Goal: Task Accomplishment & Management: Manage account settings

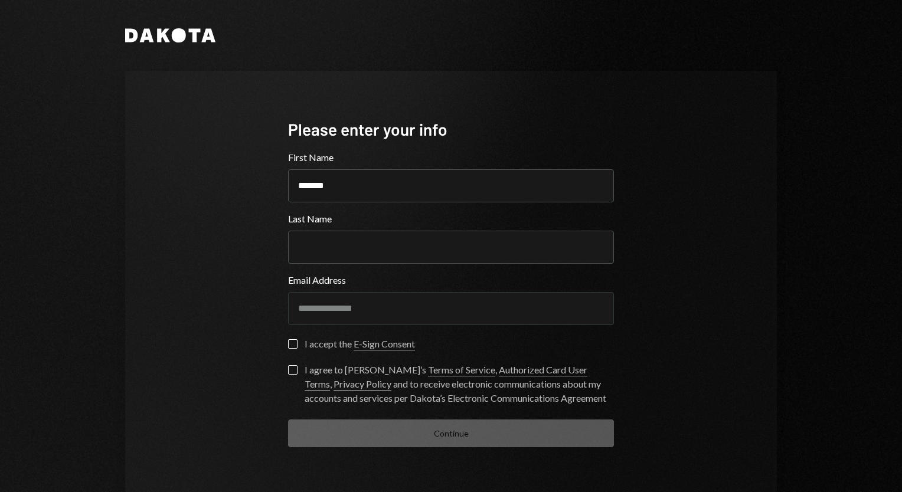
type input "*******"
type button "on"
click at [291, 345] on button "on" at bounding box center [292, 343] width 9 height 9
click at [291, 371] on button "I agree to [PERSON_NAME]’s Terms of Service , Authorized Card User Terms , Priv…" at bounding box center [292, 369] width 9 height 9
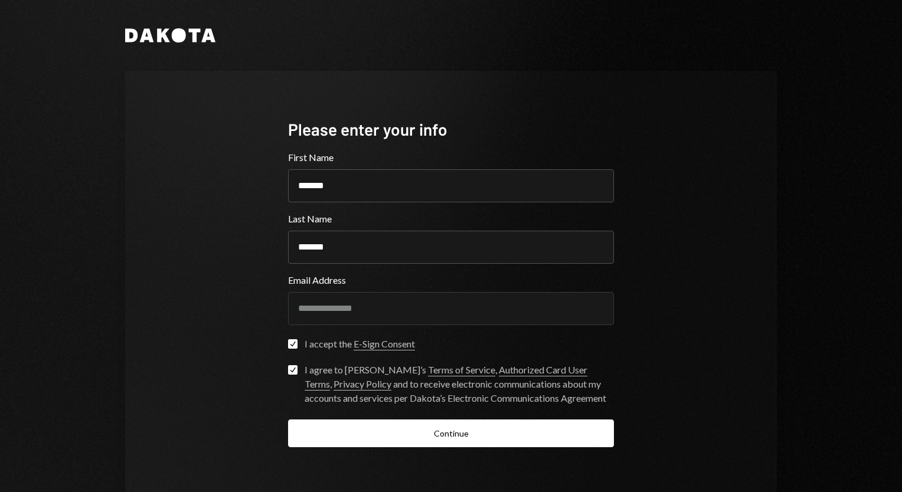
scroll to position [30, 0]
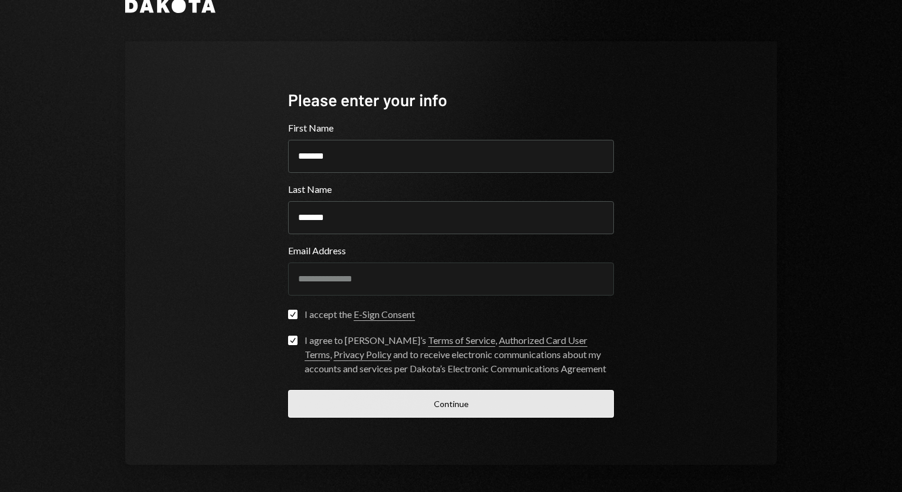
click at [358, 402] on button "Continue" at bounding box center [451, 404] width 326 height 28
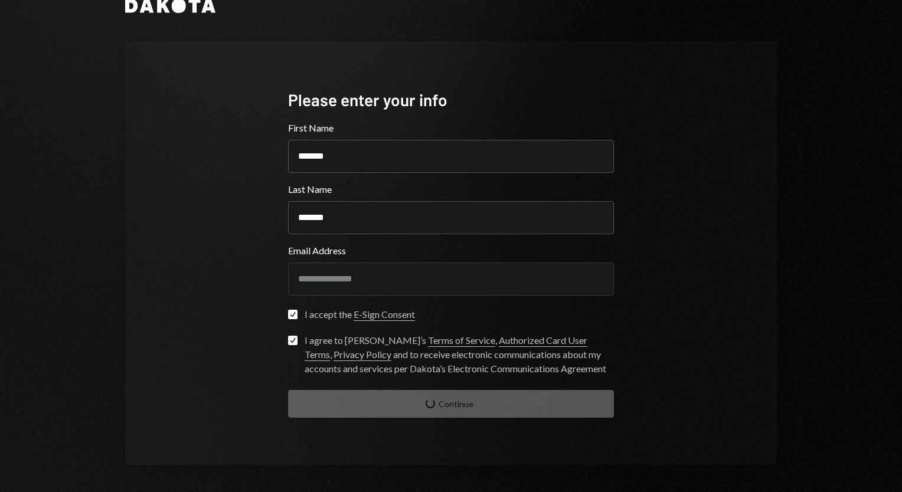
scroll to position [0, 0]
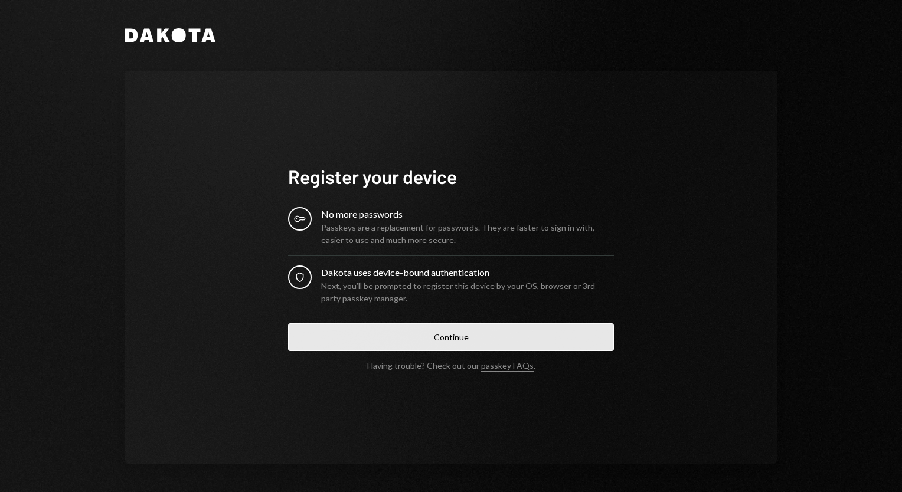
click at [432, 336] on button "Continue" at bounding box center [451, 338] width 326 height 28
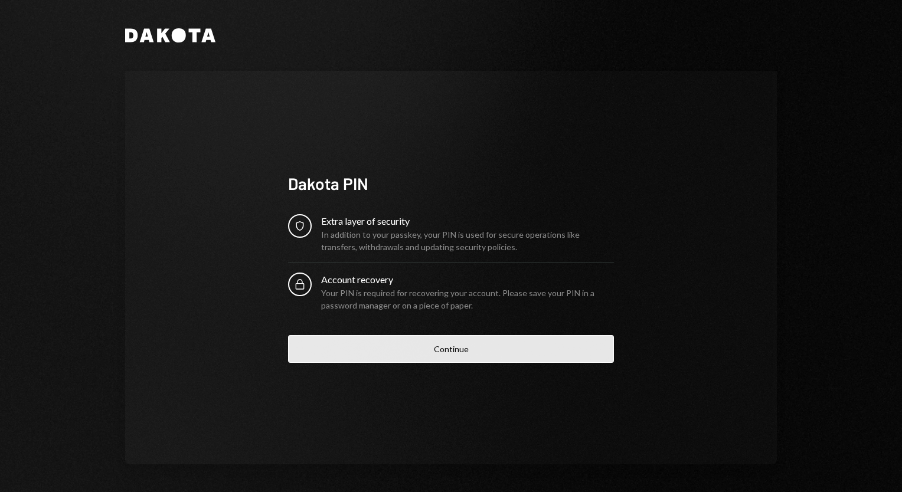
click at [441, 352] on button "Continue" at bounding box center [451, 349] width 326 height 28
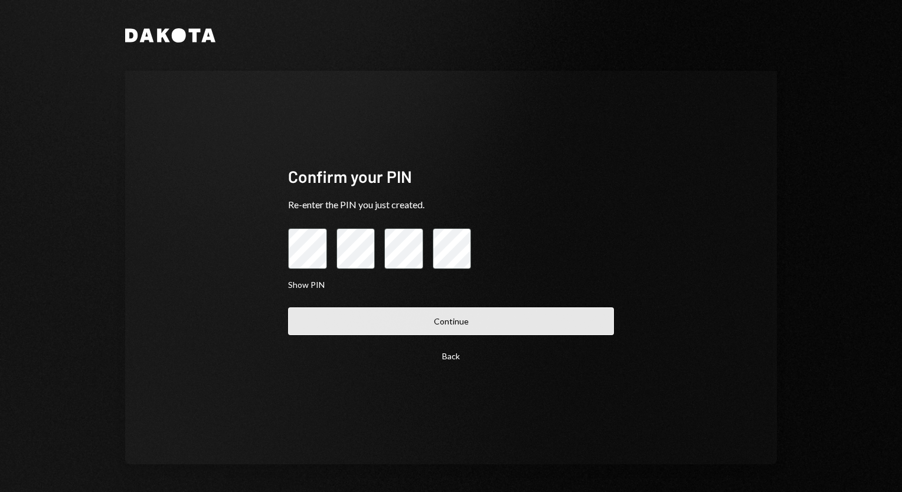
click at [437, 322] on button "Continue" at bounding box center [451, 322] width 326 height 28
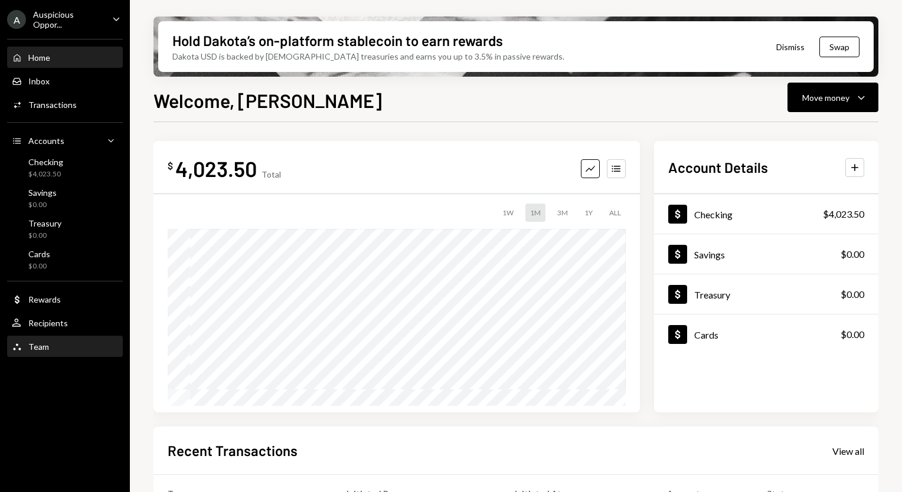
click at [71, 352] on div "Team Team" at bounding box center [65, 347] width 106 height 20
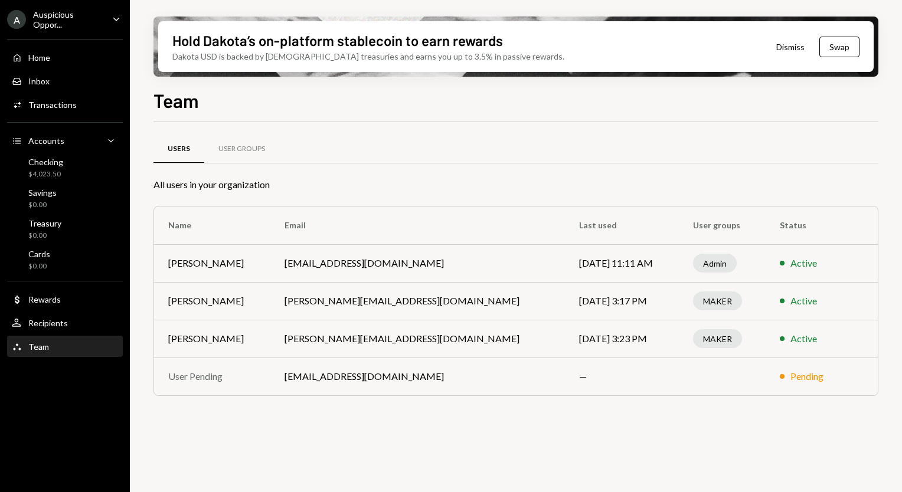
drag, startPoint x: 367, startPoint y: 433, endPoint x: 658, endPoint y: 453, distance: 291.8
click at [658, 453] on div "Users User Groups All users in your organization Name Email Last used User grou…" at bounding box center [515, 314] width 725 height 384
click at [67, 300] on div "Dollar Rewards" at bounding box center [65, 300] width 106 height 11
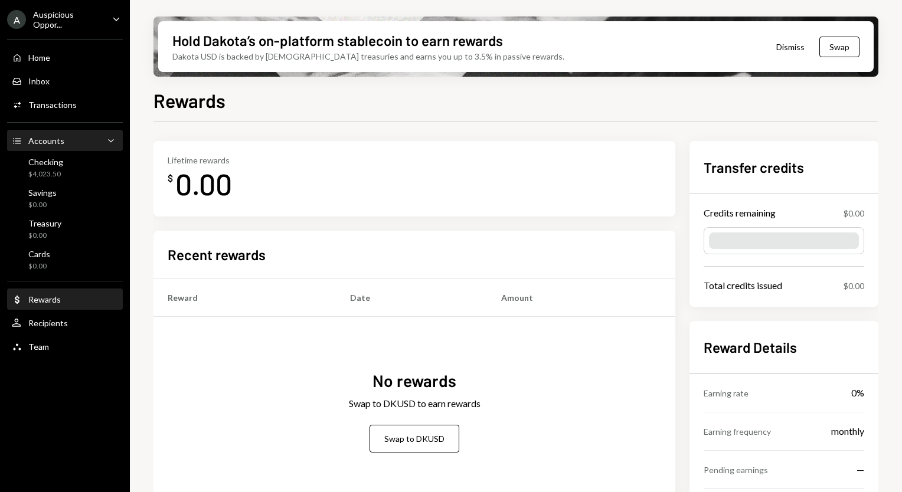
click at [52, 144] on div "Accounts" at bounding box center [46, 141] width 36 height 10
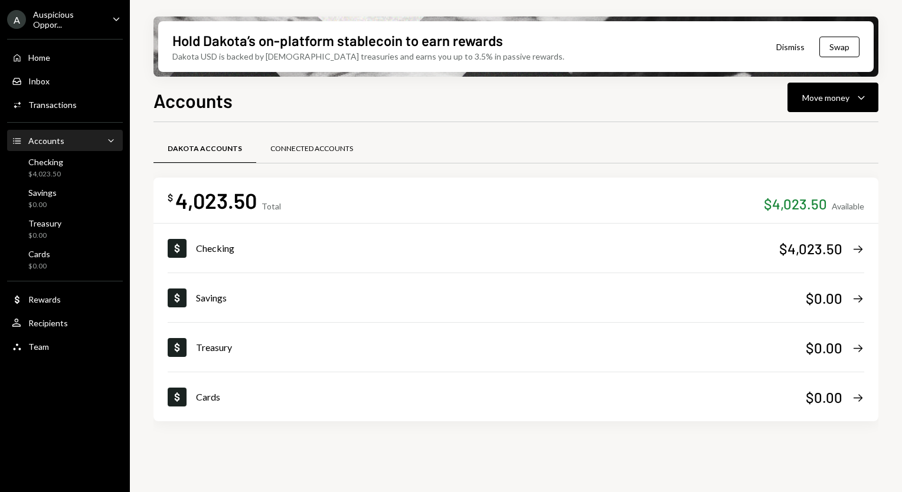
click at [318, 148] on div "Connected Accounts" at bounding box center [311, 149] width 83 height 10
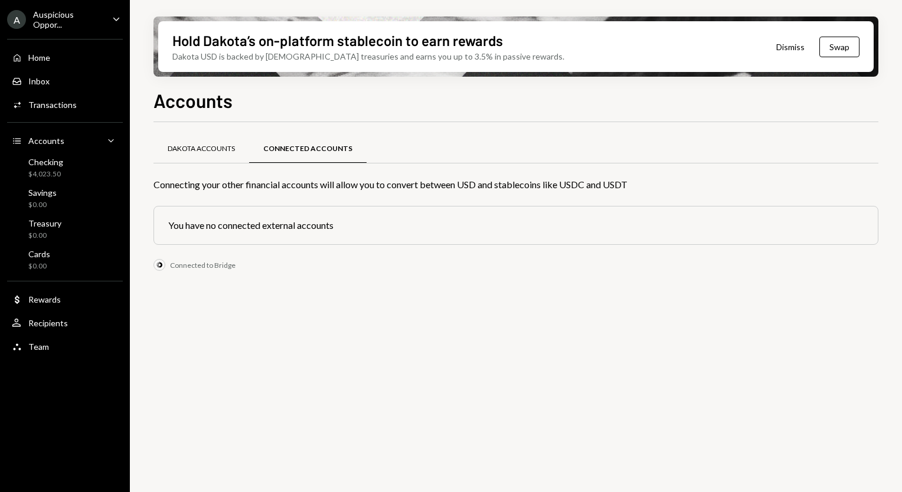
click at [220, 148] on div "Dakota Accounts" at bounding box center [201, 149] width 67 height 10
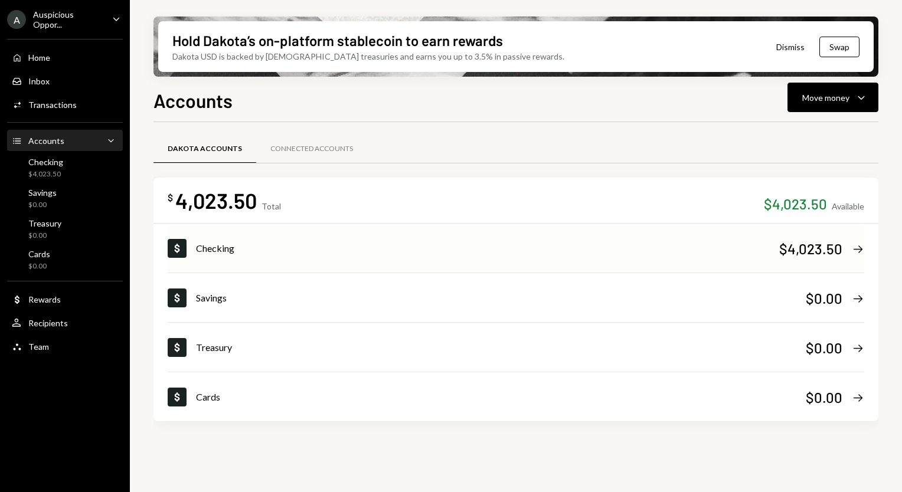
click at [260, 249] on div "Checking" at bounding box center [487, 248] width 583 height 14
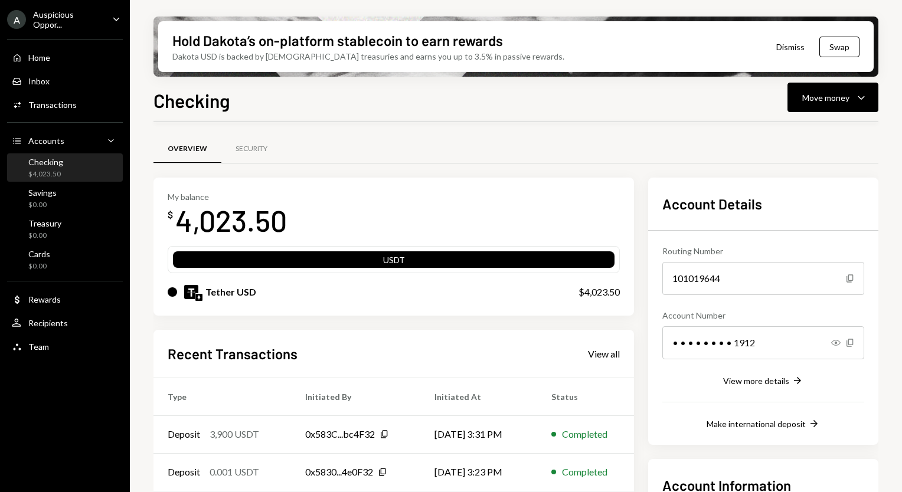
scroll to position [149, 0]
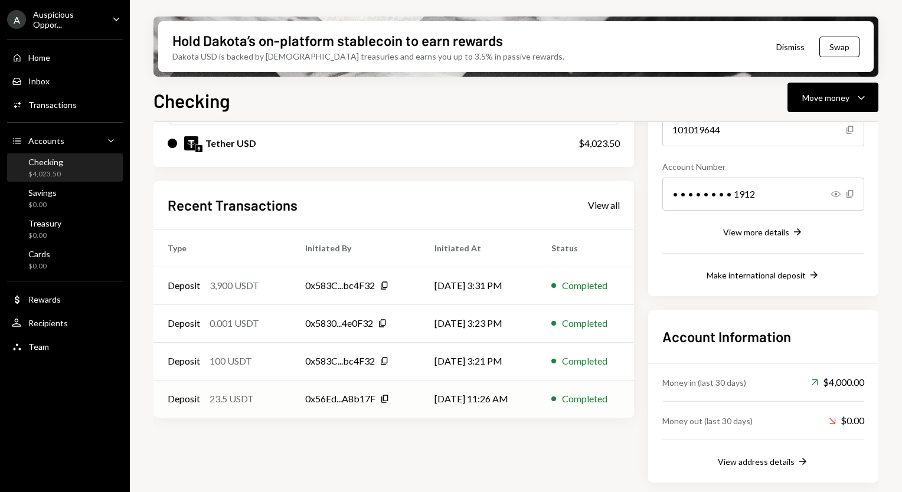
click at [221, 400] on div "23.5 USDT" at bounding box center [232, 399] width 44 height 14
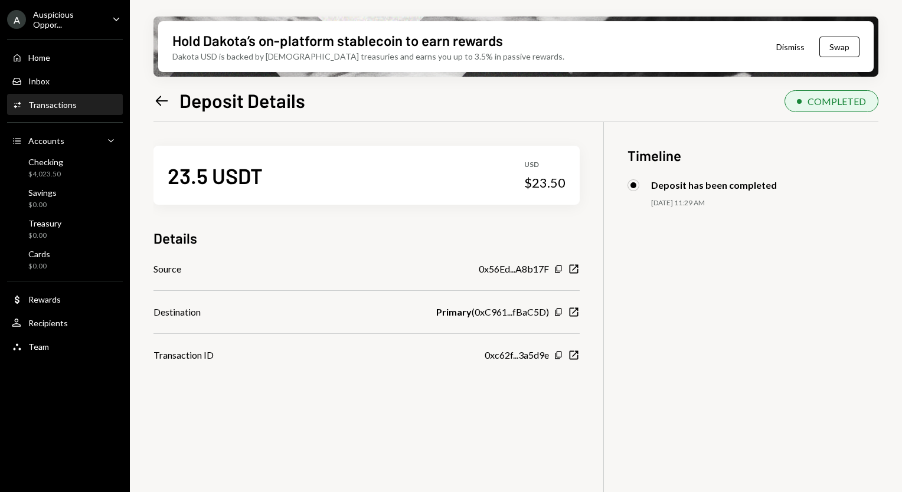
click at [162, 102] on icon "Left Arrow" at bounding box center [161, 101] width 17 height 17
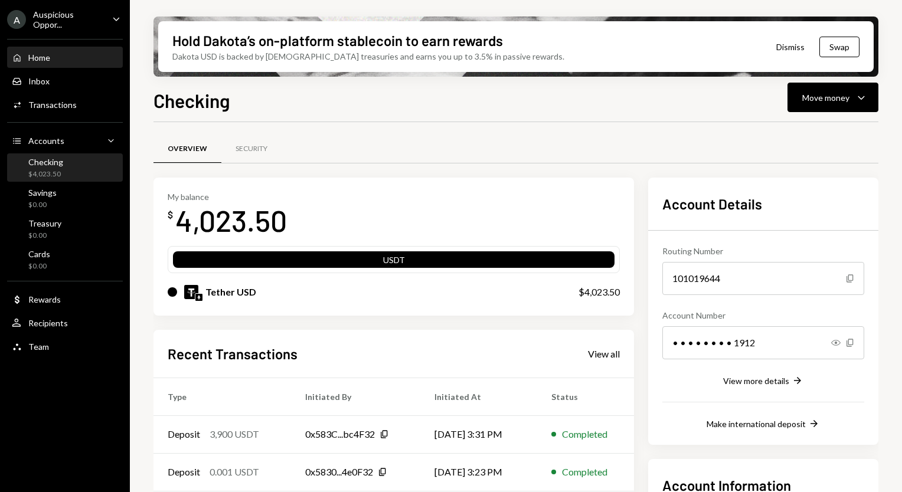
click at [52, 56] on div "Home Home" at bounding box center [65, 58] width 106 height 11
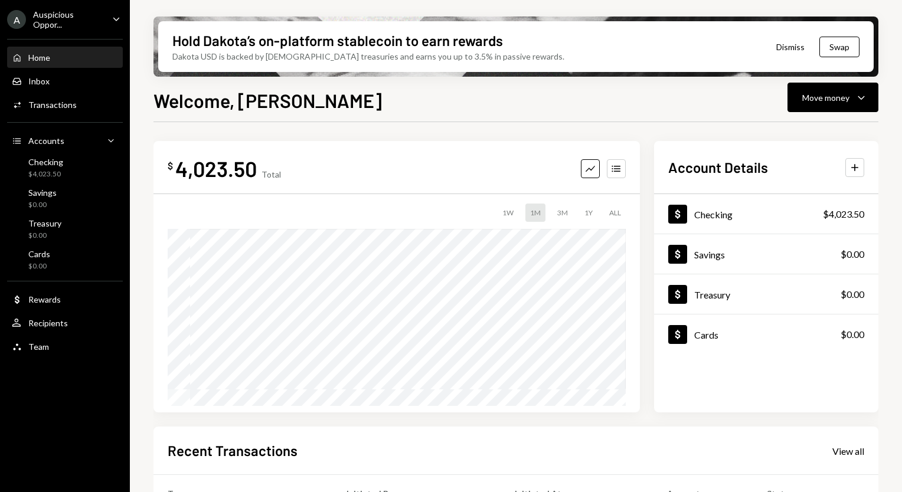
click at [111, 18] on icon "Caret Down" at bounding box center [116, 18] width 13 height 13
click at [66, 388] on div "A Auspicious Oppor... Caret Down Home Home Inbox Inbox Activities Transactions …" at bounding box center [65, 246] width 130 height 492
click at [71, 17] on div "Auspicious Oppor..." at bounding box center [68, 19] width 70 height 20
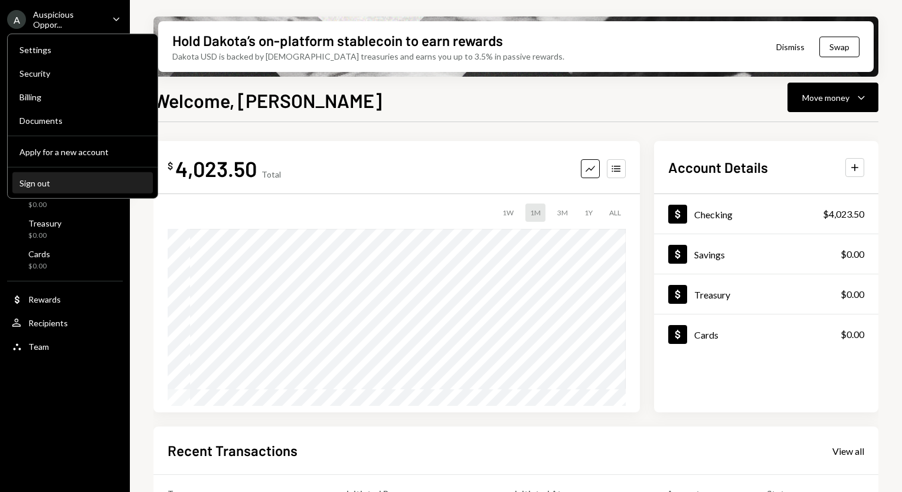
click at [43, 186] on div "Sign out" at bounding box center [82, 183] width 126 height 10
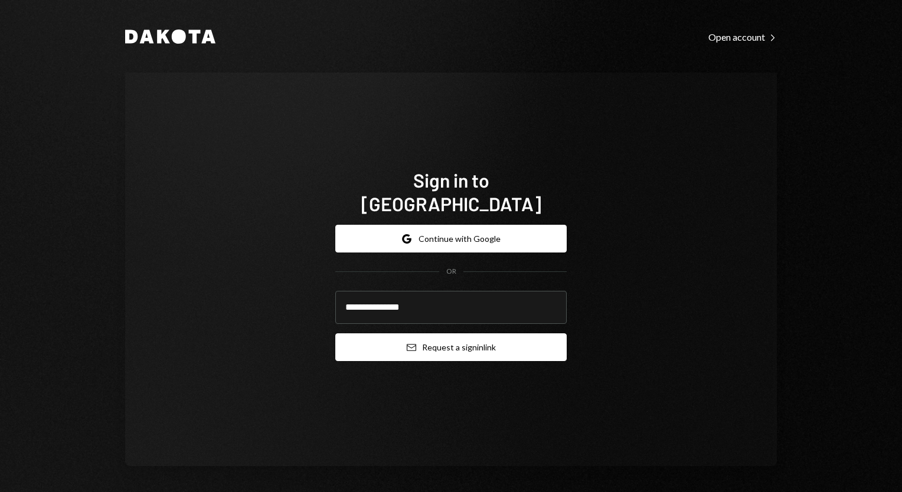
type input "**********"
click at [483, 344] on button "Email Request a sign in link" at bounding box center [450, 348] width 231 height 28
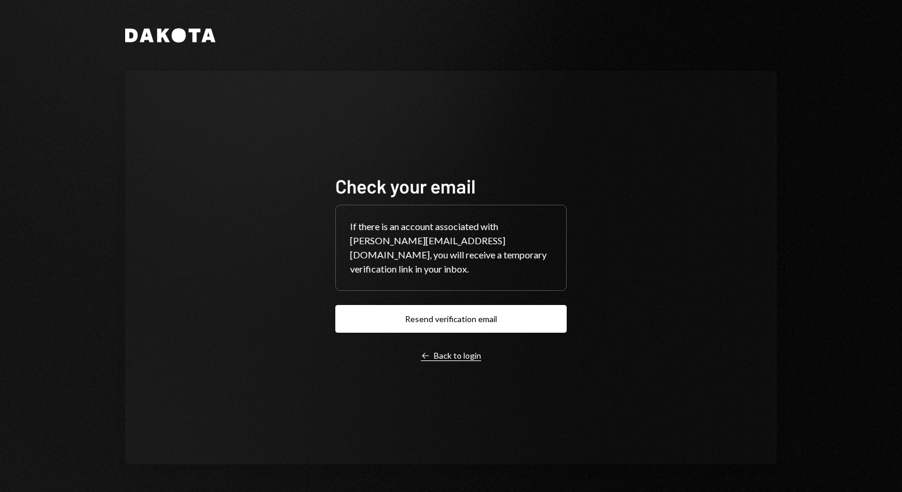
click at [433, 351] on div "Left Arrow Back to login" at bounding box center [451, 356] width 60 height 11
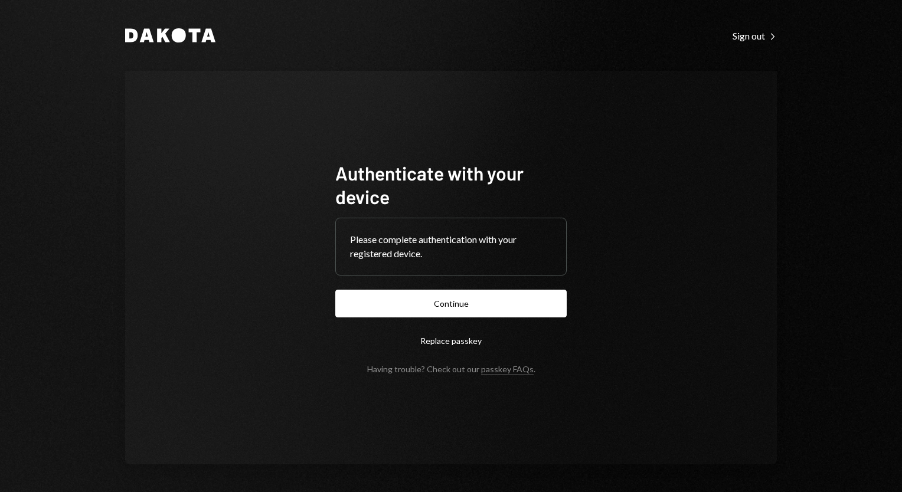
click at [437, 308] on button "Continue" at bounding box center [450, 304] width 231 height 28
